Goal: Check status

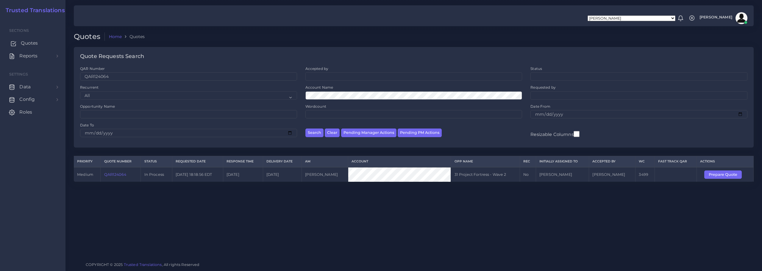
click at [30, 42] on span "Quotes" at bounding box center [29, 43] width 17 height 7
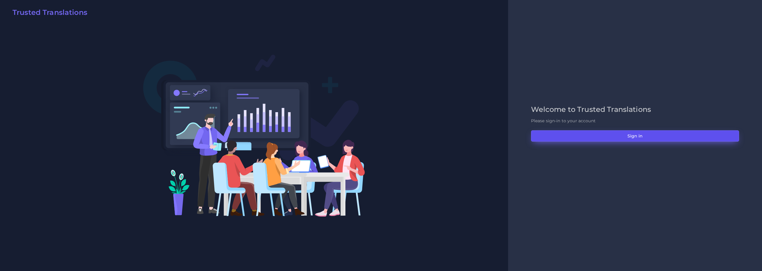
click at [635, 138] on button "Sign in" at bounding box center [635, 135] width 208 height 11
